Goal: Task Accomplishment & Management: Use online tool/utility

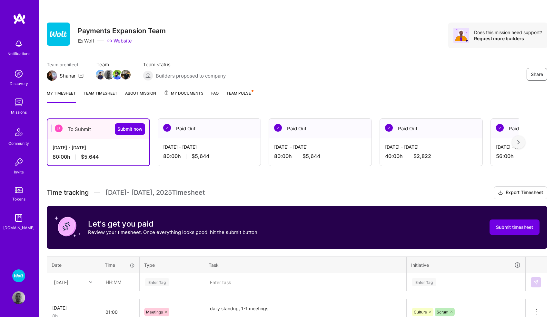
click at [13, 107] on img at bounding box center [18, 102] width 13 height 13
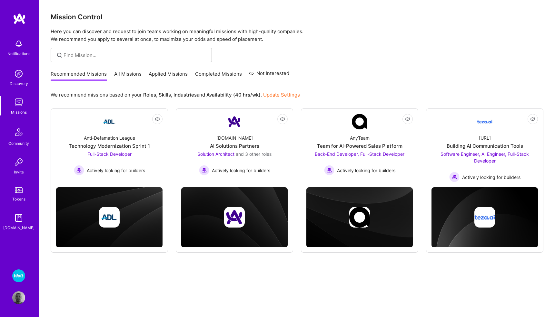
click at [18, 274] on img at bounding box center [18, 276] width 13 height 13
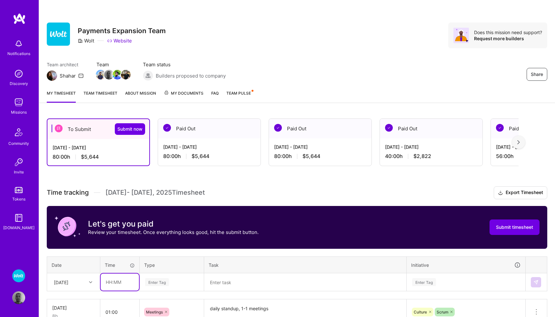
click at [118, 282] on input "text" at bounding box center [120, 282] width 38 height 17
type input "03:00"
click at [172, 281] on div "Enter Tag" at bounding box center [171, 282] width 63 height 17
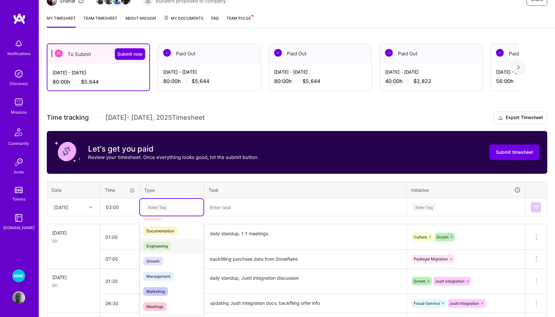
scroll to position [29, 0]
click at [158, 303] on span "Meetings" at bounding box center [154, 305] width 23 height 9
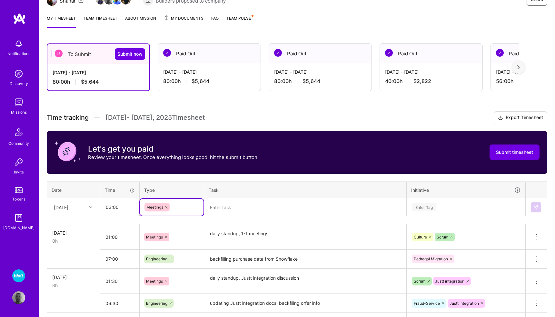
click at [239, 209] on textarea at bounding box center [305, 207] width 201 height 17
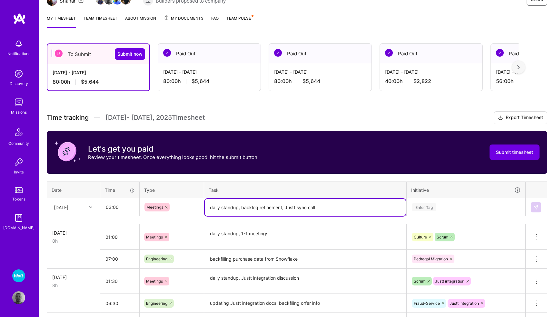
type textarea "daily standup, backlog refinement, Justt sync call"
click at [429, 206] on div "Enter Tag" at bounding box center [466, 207] width 118 height 17
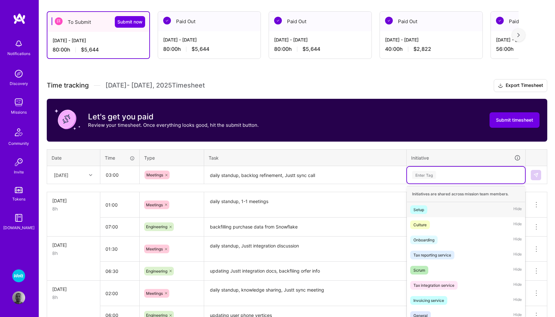
scroll to position [111, 0]
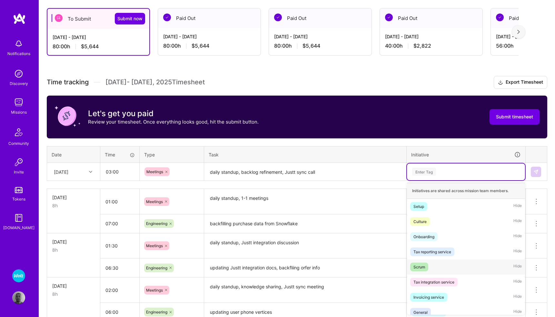
click at [420, 266] on div "Scrum" at bounding box center [419, 267] width 12 height 7
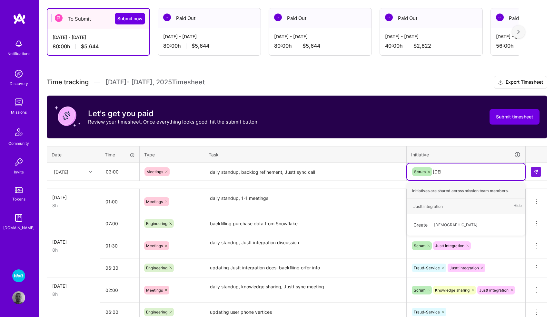
type input "Just"
click at [434, 209] on span "Justt integration" at bounding box center [428, 206] width 36 height 9
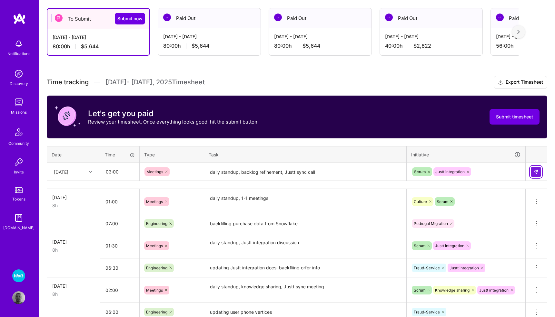
click at [537, 172] on img at bounding box center [535, 172] width 5 height 5
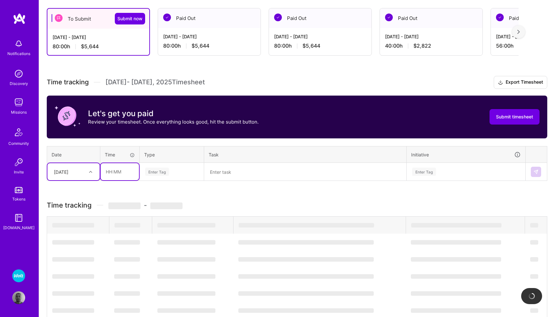
click at [118, 170] on input "text" at bounding box center [120, 171] width 38 height 17
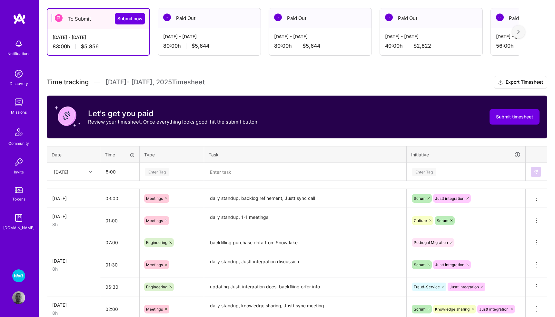
type input "05:00"
click at [163, 170] on div "Enter Tag" at bounding box center [157, 172] width 24 height 10
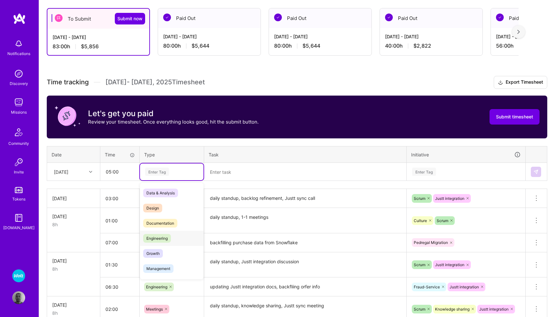
click at [165, 237] on span "Engineering" at bounding box center [157, 238] width 28 height 9
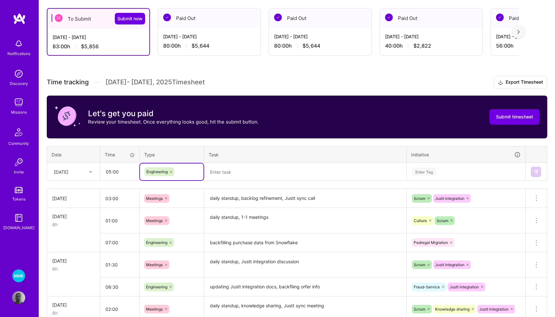
click at [239, 169] on textarea at bounding box center [305, 172] width 201 height 17
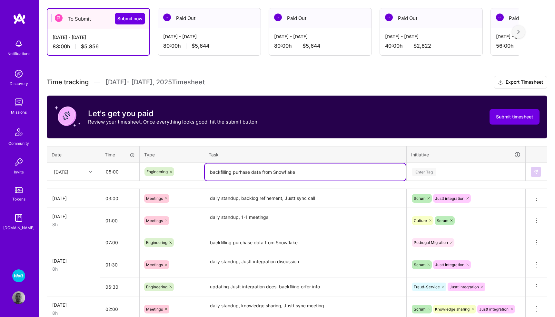
type textarea "backfilling purhase data from Snowflake"
click at [422, 171] on div "Enter Tag" at bounding box center [424, 172] width 24 height 10
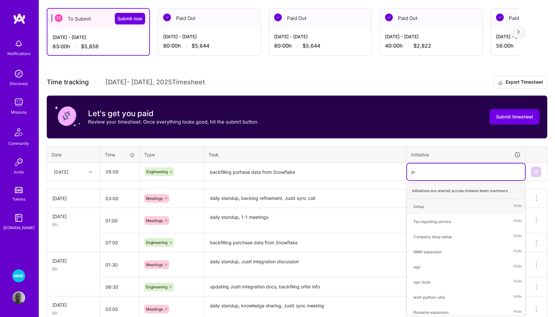
type input "ped"
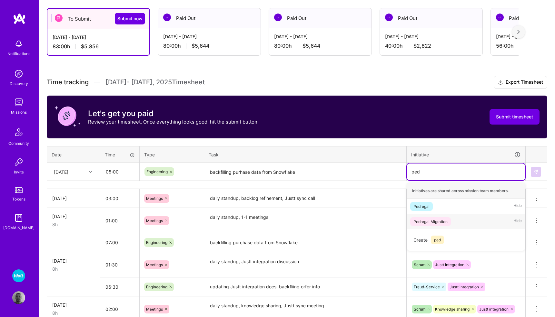
click at [422, 224] on div "Pedregal Migration" at bounding box center [430, 222] width 34 height 7
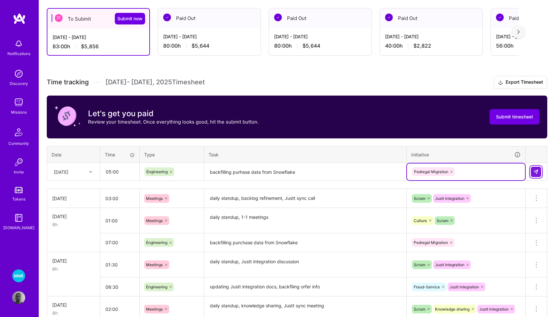
click at [531, 168] on button at bounding box center [535, 172] width 10 height 10
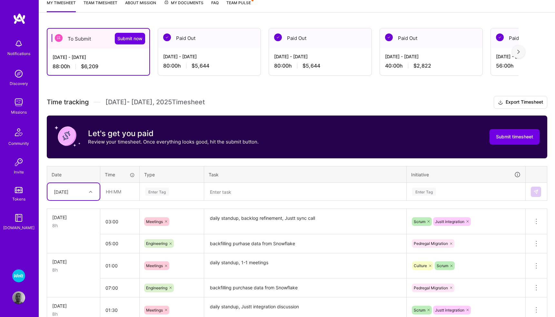
scroll to position [77, 0]
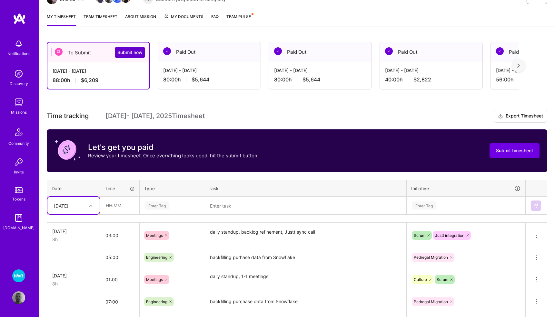
click at [130, 53] on span "Submit now" at bounding box center [129, 52] width 25 height 6
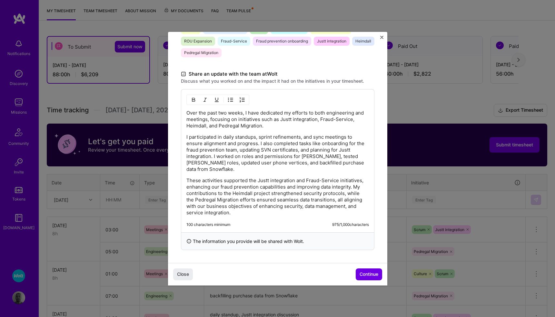
scroll to position [87, 0]
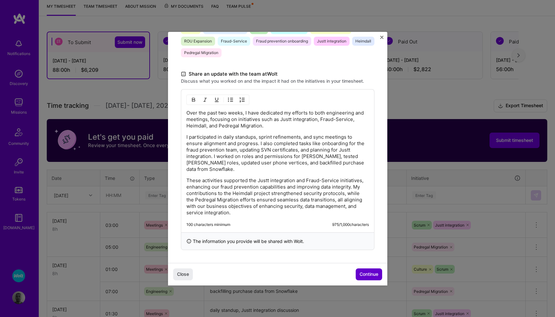
click at [363, 275] on span "Continue" at bounding box center [368, 274] width 19 height 6
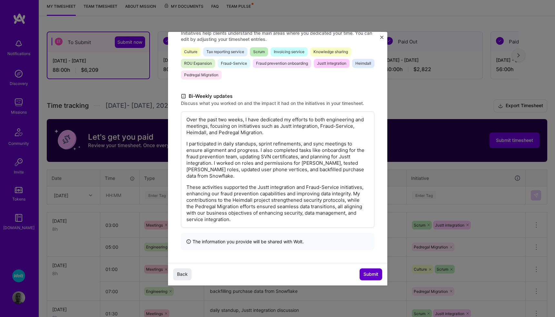
scroll to position [99, 0]
click at [363, 275] on span "Submit" at bounding box center [370, 274] width 15 height 6
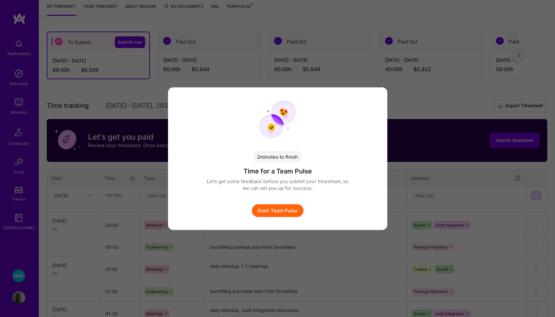
click at [286, 211] on button "Start Team Pulse" at bounding box center [278, 210] width 52 height 13
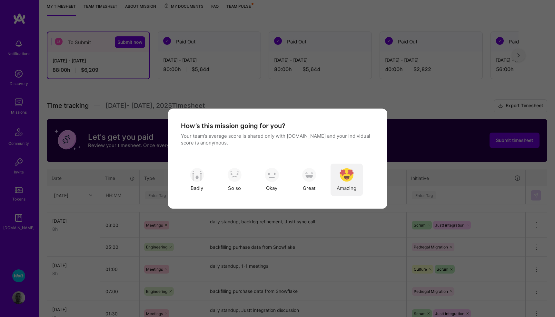
click at [342, 181] on img "modal" at bounding box center [346, 175] width 14 height 14
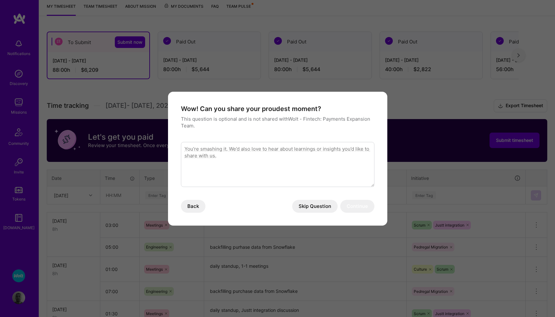
click at [307, 205] on button "Skip Question" at bounding box center [314, 206] width 45 height 13
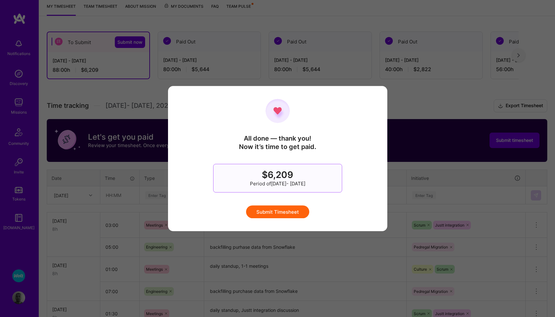
click at [280, 214] on button "Submit Timesheet" at bounding box center [277, 212] width 63 height 13
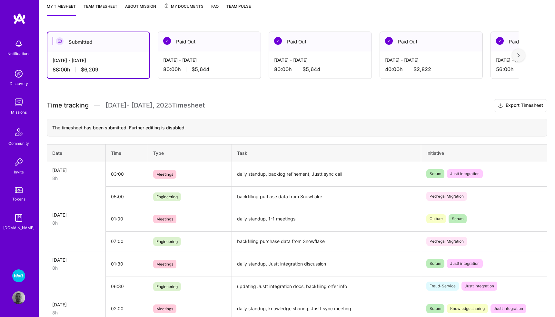
scroll to position [0, 0]
